Goal: Find specific page/section: Find specific page/section

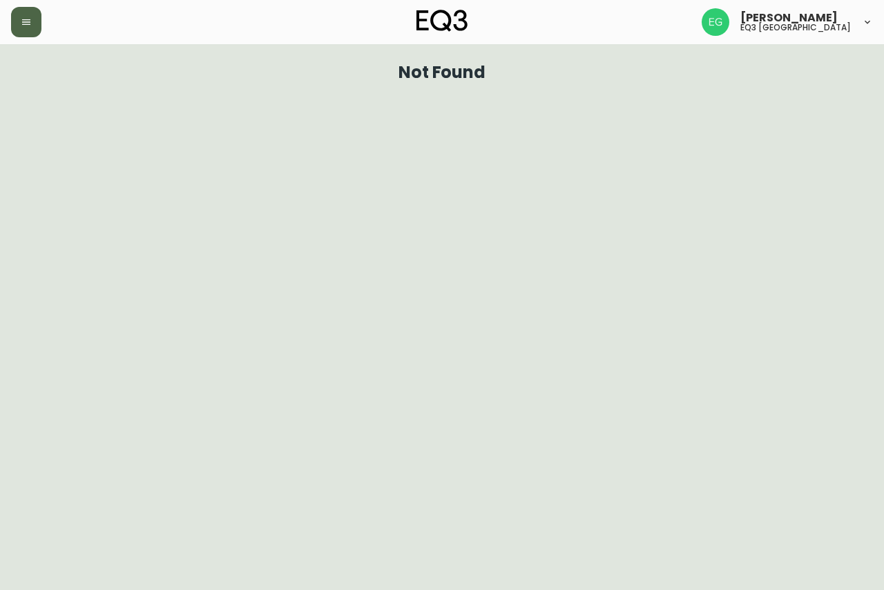
click at [22, 26] on icon "button" at bounding box center [26, 22] width 11 height 11
